Goal: Complete application form

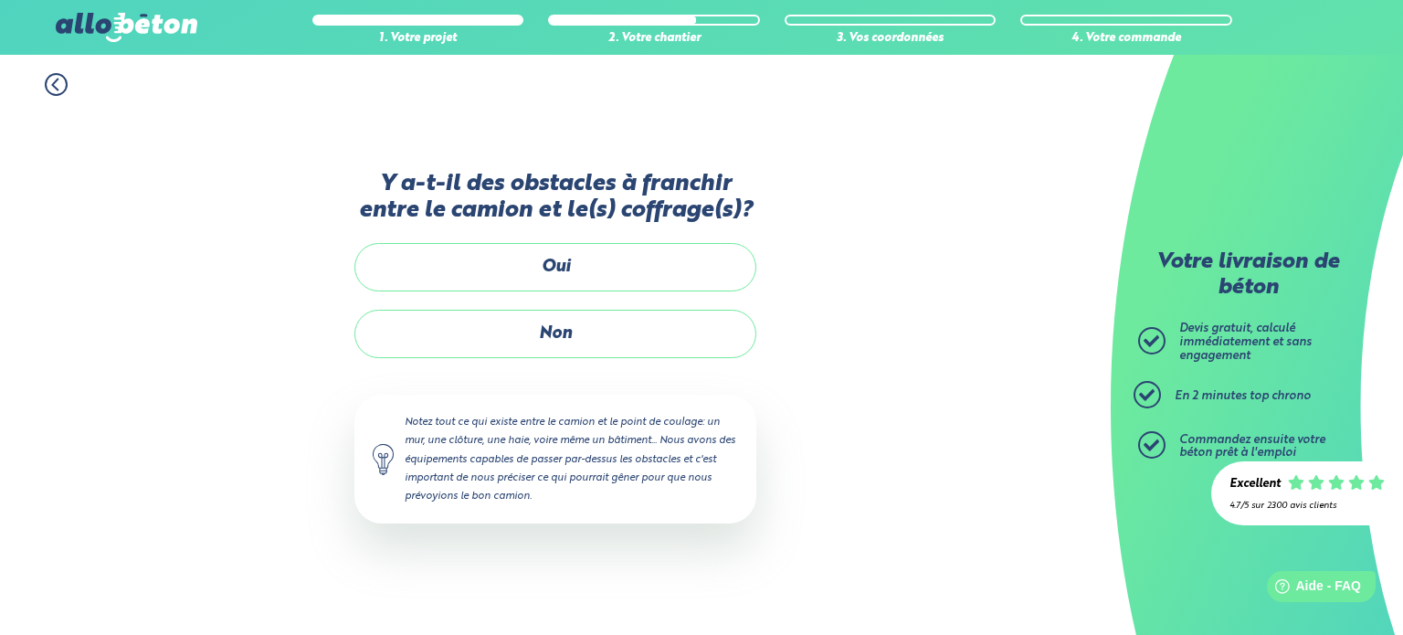
click at [558, 234] on div "Y a-t-il des obstacles à franchir entre le camion et le(s) coffrage(s)? Oui Non…" at bounding box center [556, 365] width 402 height 389
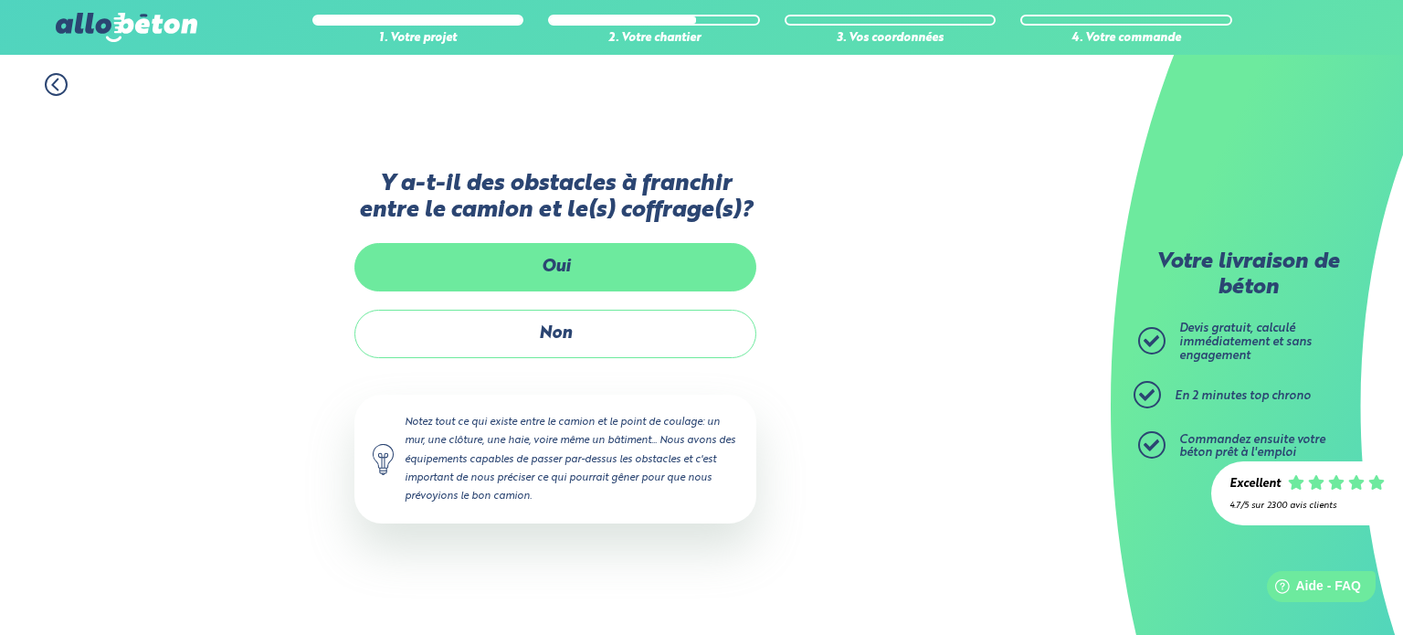
click at [576, 271] on label "Oui" at bounding box center [556, 267] width 402 height 48
click at [0, 0] on input "Oui" at bounding box center [0, 0] width 0 height 0
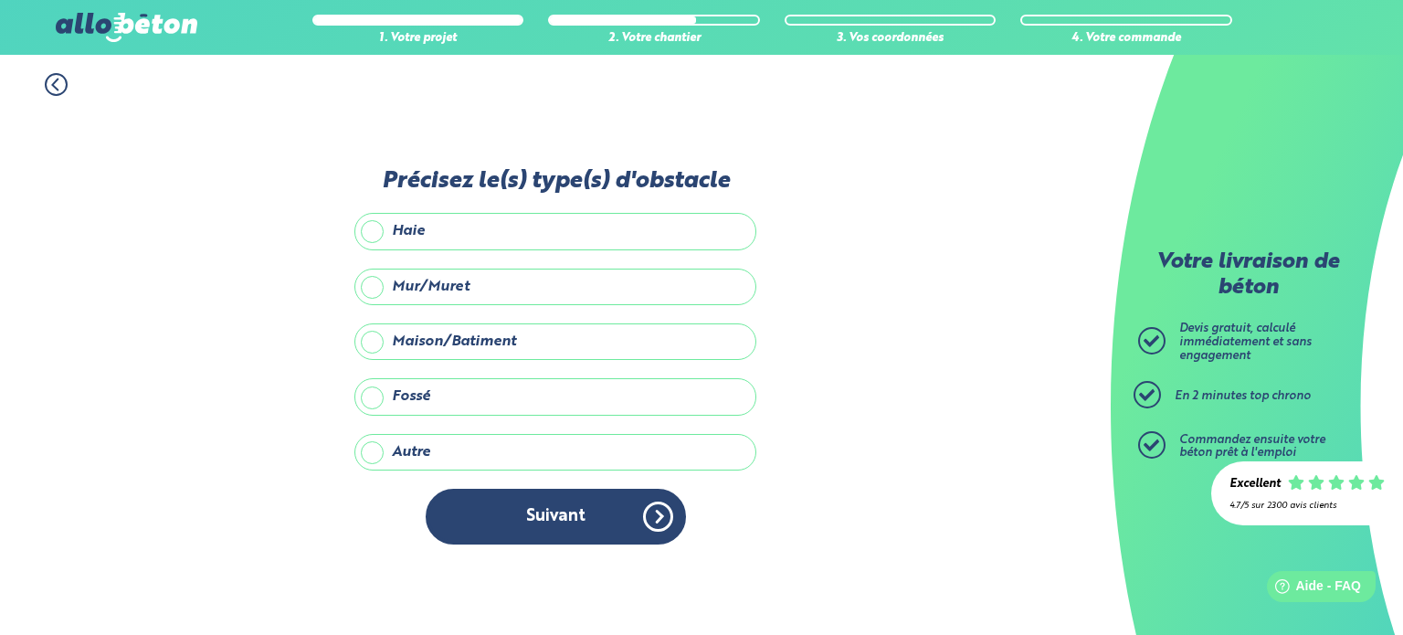
click at [371, 441] on label "Autre" at bounding box center [556, 452] width 402 height 37
click at [0, 0] on input "Autre" at bounding box center [0, 0] width 0 height 0
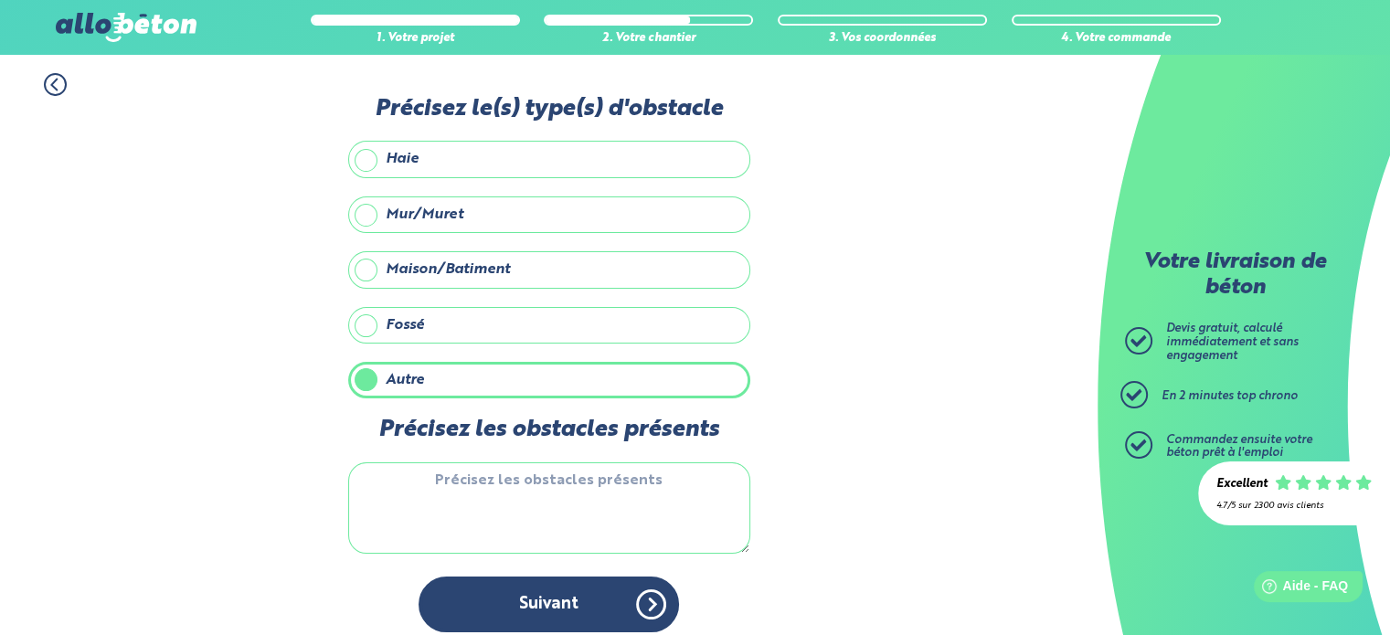
click at [505, 500] on textarea "Précisez les obstacles présents" at bounding box center [549, 507] width 402 height 91
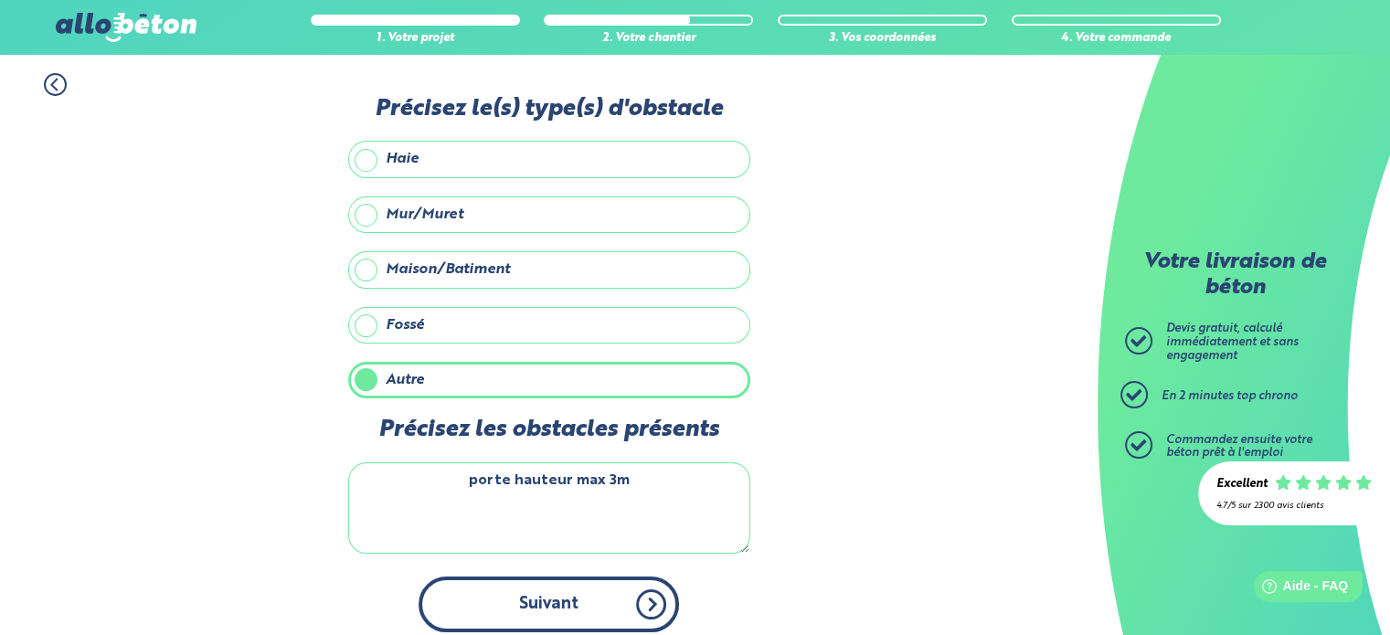
type textarea "porte hauteur max 3m"
click at [559, 594] on button "Suivant" at bounding box center [548, 605] width 260 height 56
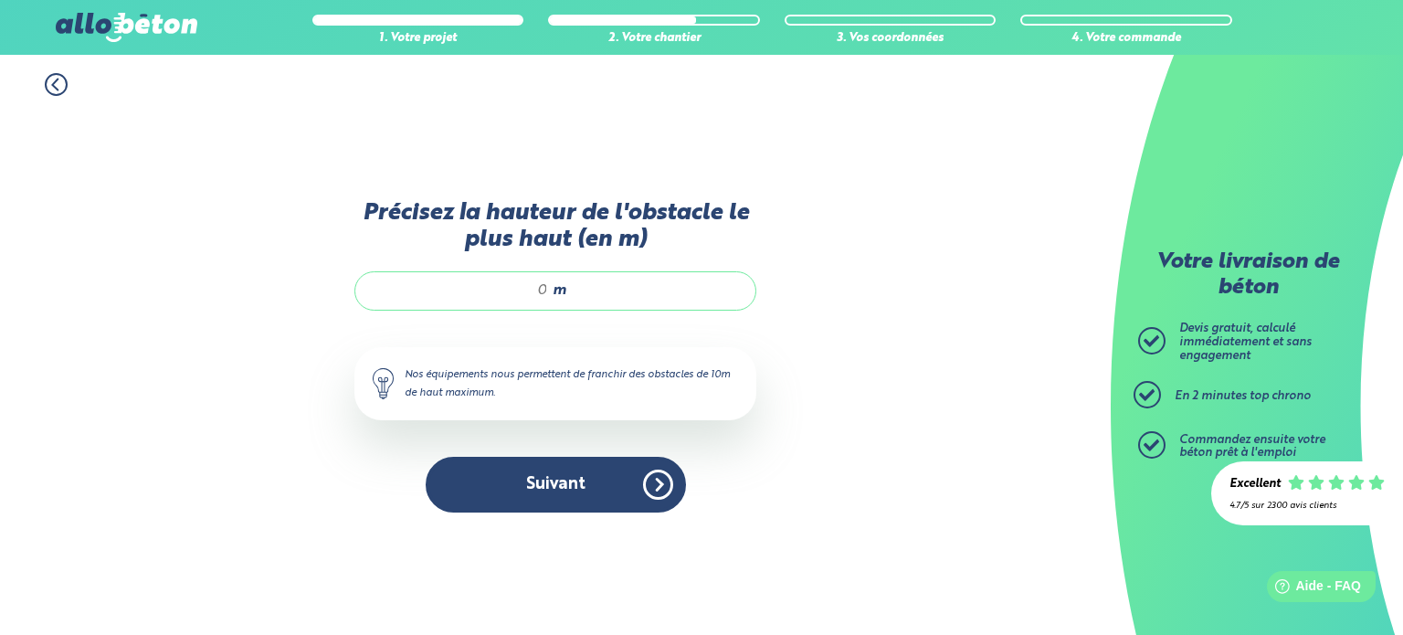
click at [544, 291] on input "Précisez la hauteur de l'obstacle le plus haut (en m)" at bounding box center [461, 290] width 175 height 18
type input "3"
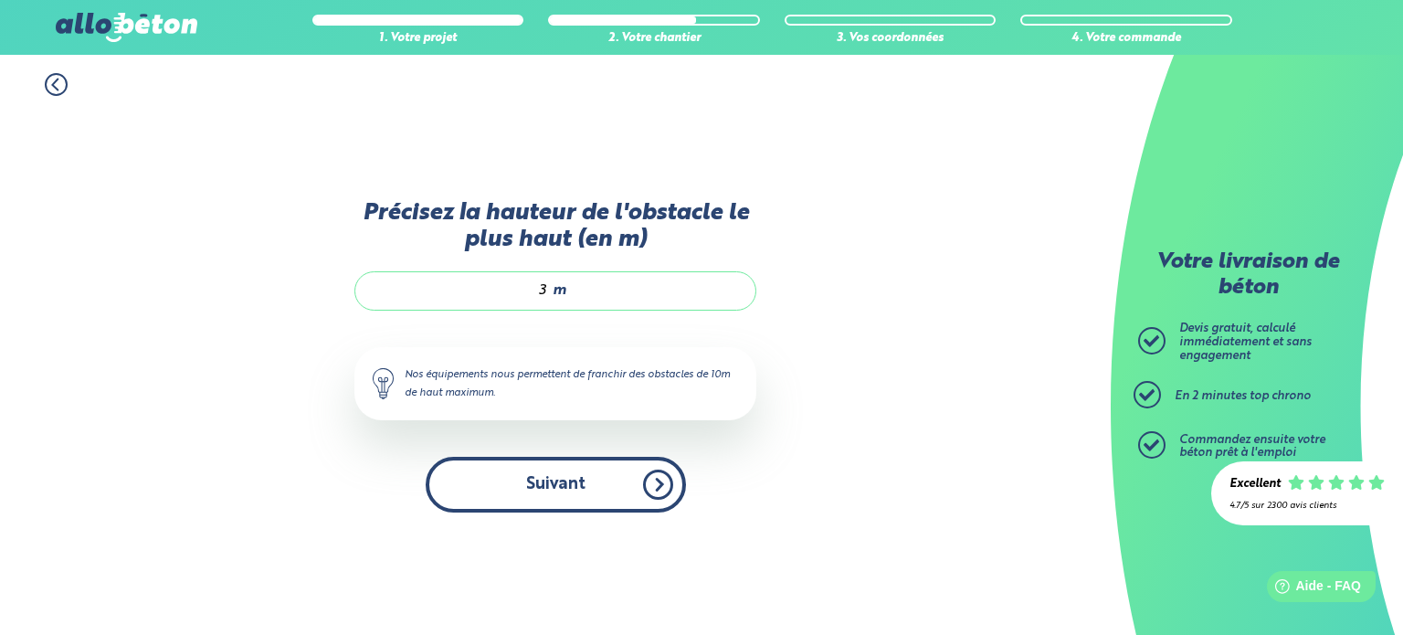
click at [548, 492] on button "Suivant" at bounding box center [556, 485] width 260 height 56
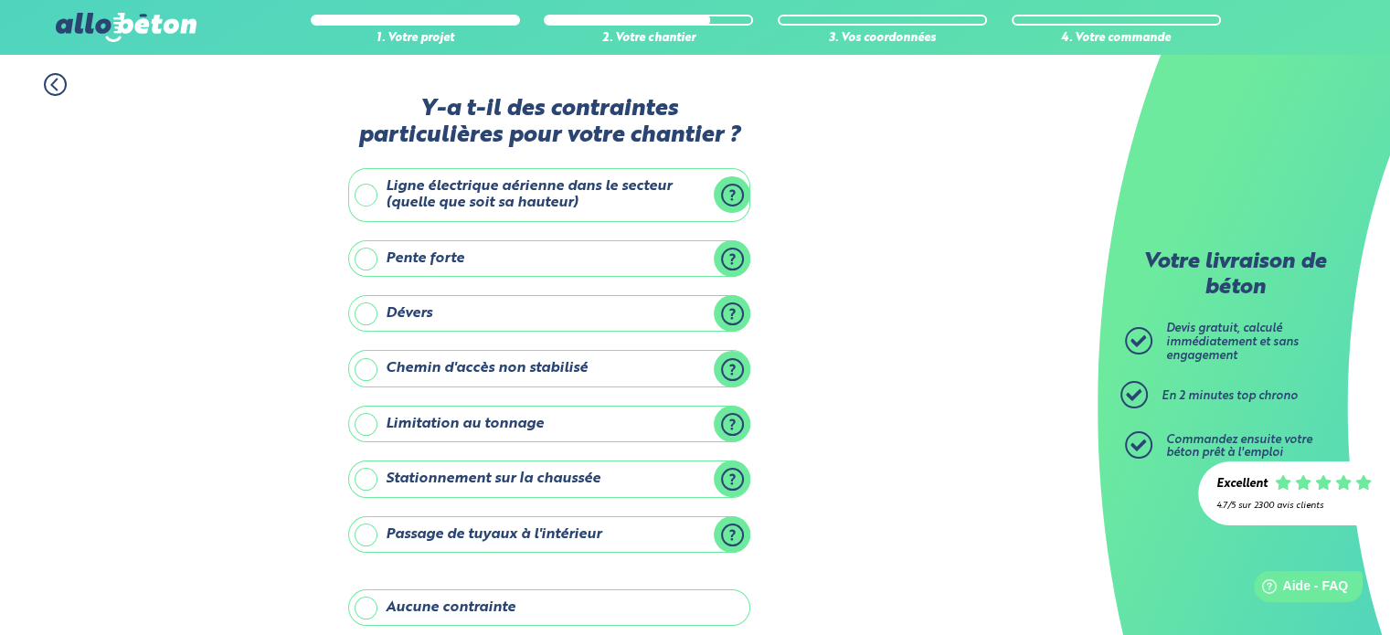
click at [365, 189] on label "Ligne électrique aérienne dans le secteur (quelle que soit sa hauteur)" at bounding box center [549, 195] width 402 height 54
click at [0, 0] on input "Ligne électrique aérienne dans le secteur (quelle que soit sa hauteur)" at bounding box center [0, 0] width 0 height 0
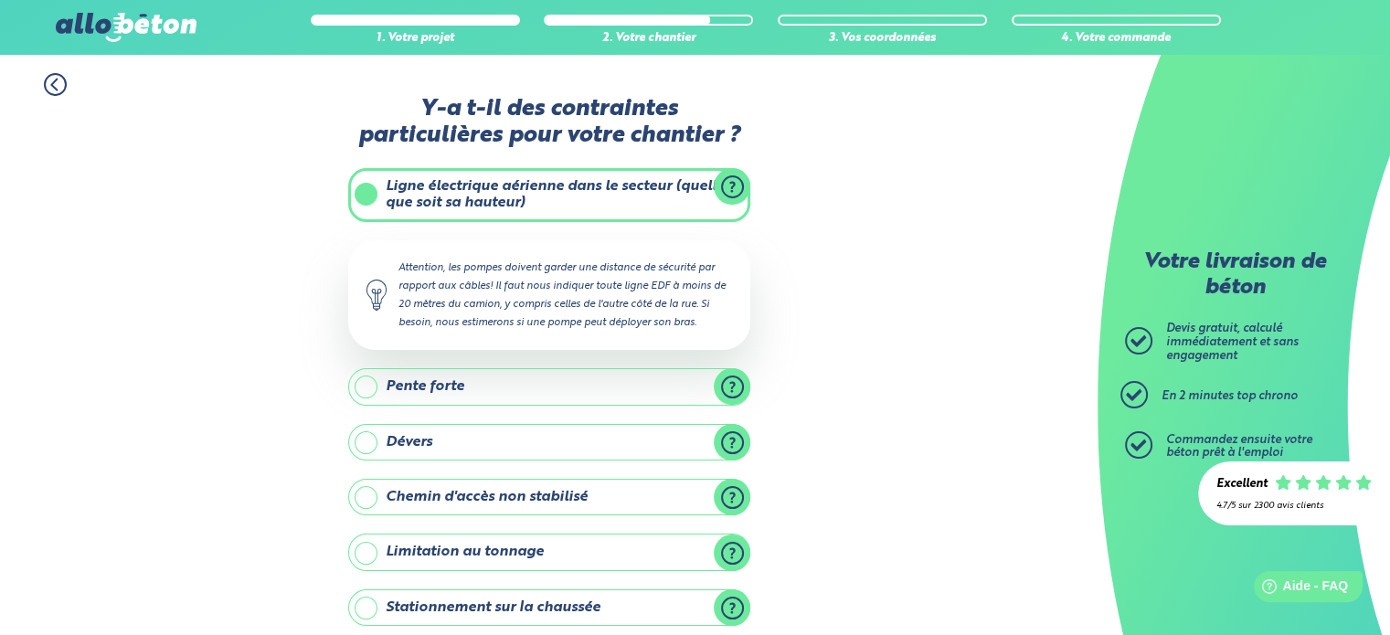
click at [453, 365] on div "Y-a t-il des contraintes particulières pour votre chantier ? Ligne électrique a…" at bounding box center [549, 535] width 402 height 879
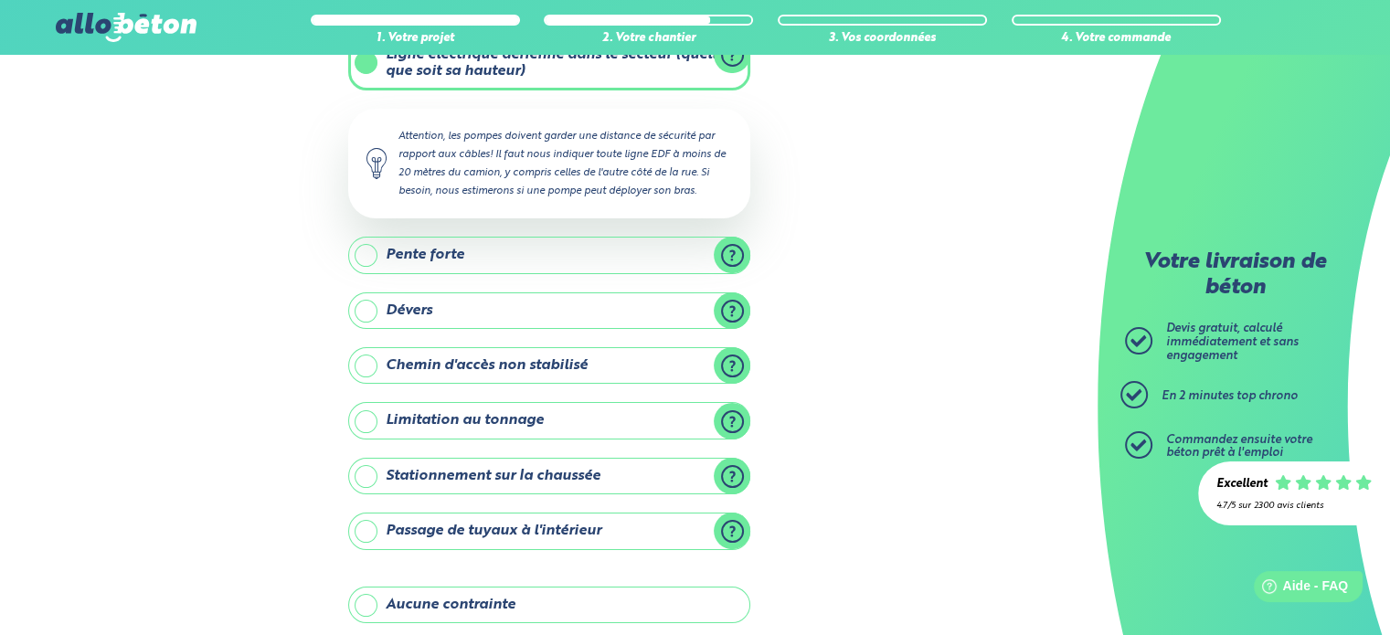
scroll to position [212, 0]
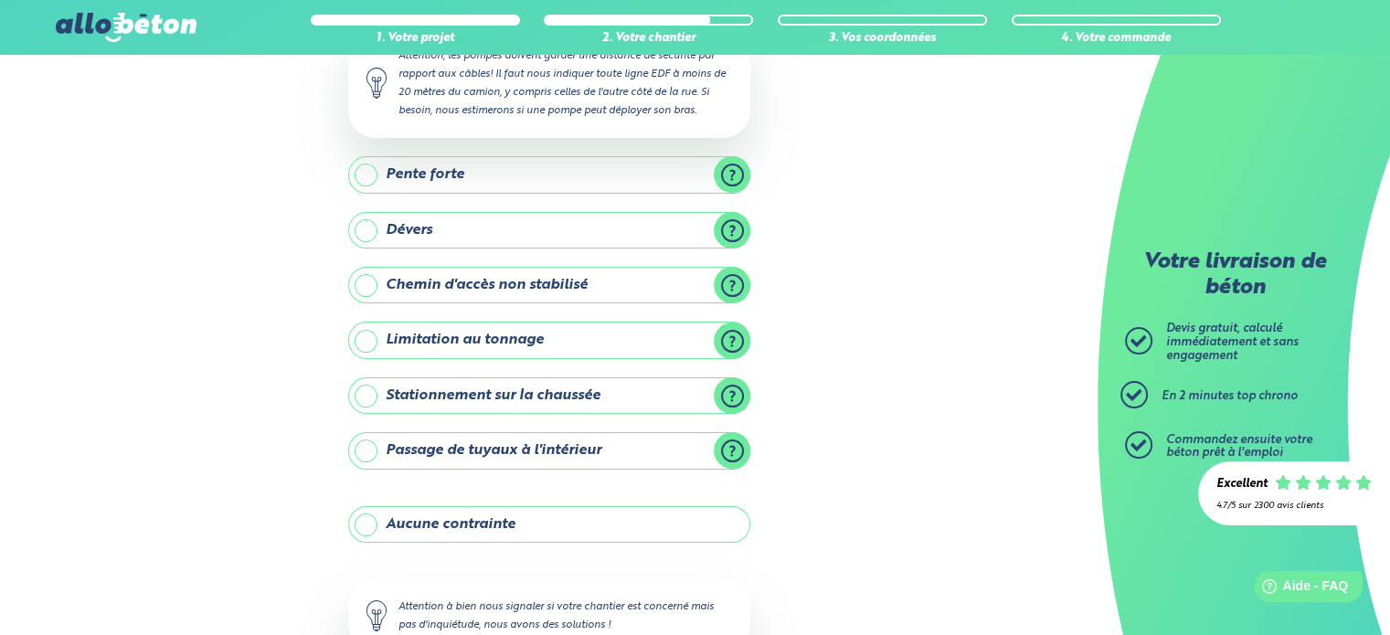
click at [357, 394] on label "Stationnement sur la chaussée" at bounding box center [549, 395] width 402 height 37
click at [0, 0] on input "Stationnement sur la chaussée" at bounding box center [0, 0] width 0 height 0
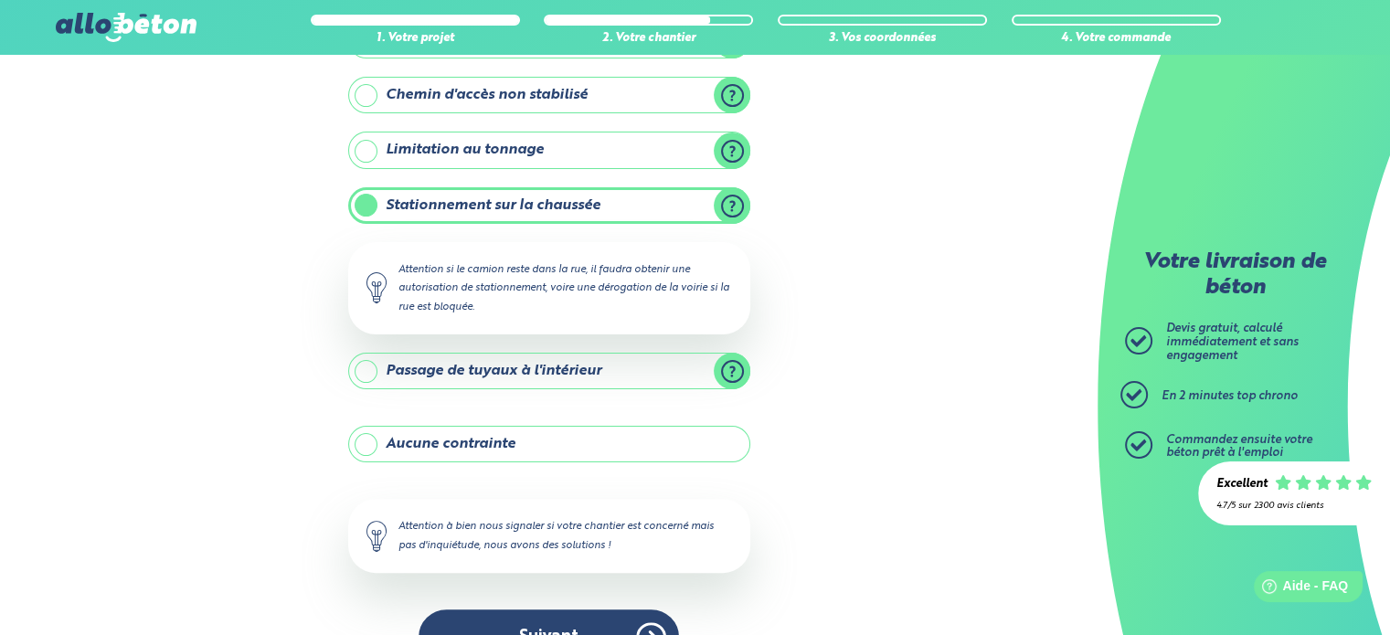
scroll to position [446, 0]
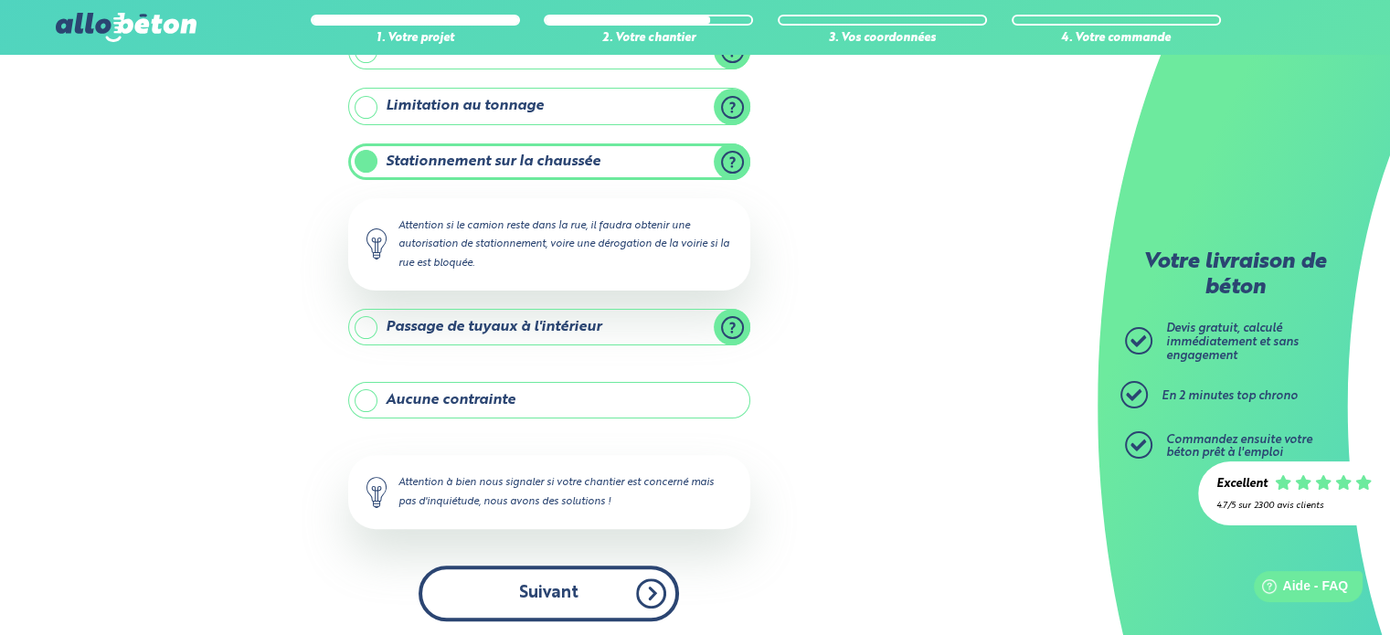
click at [571, 587] on button "Suivant" at bounding box center [548, 594] width 260 height 56
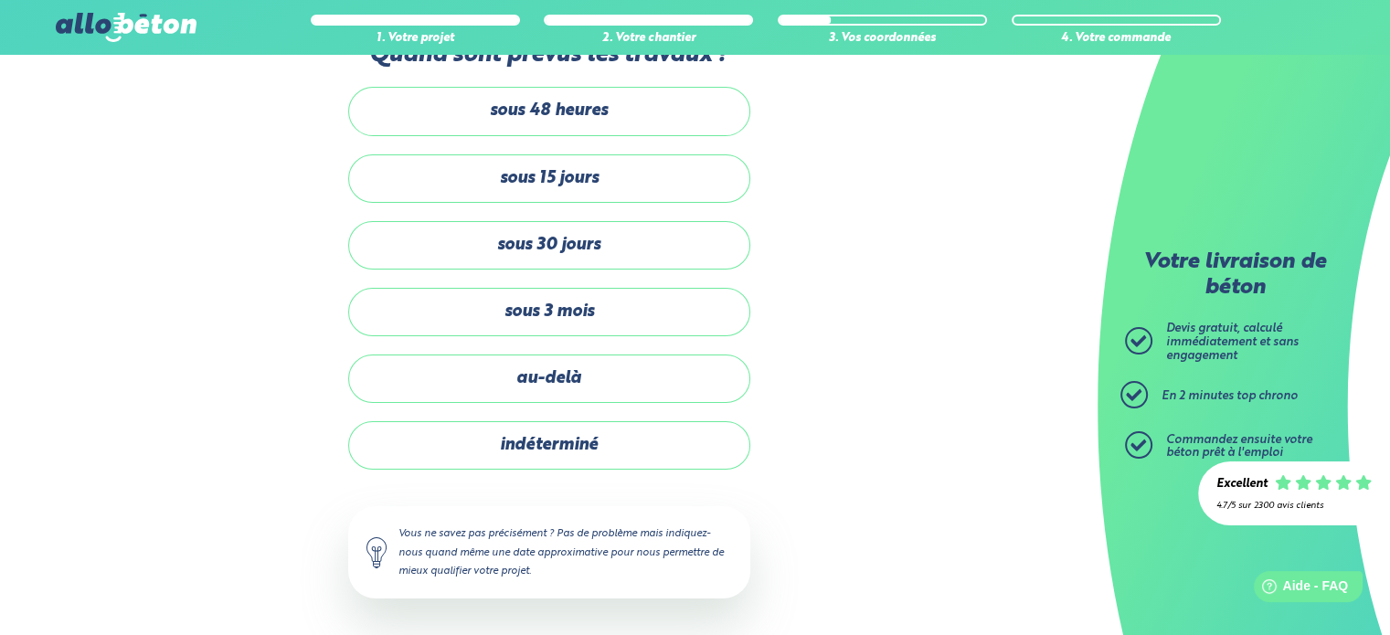
scroll to position [51, 0]
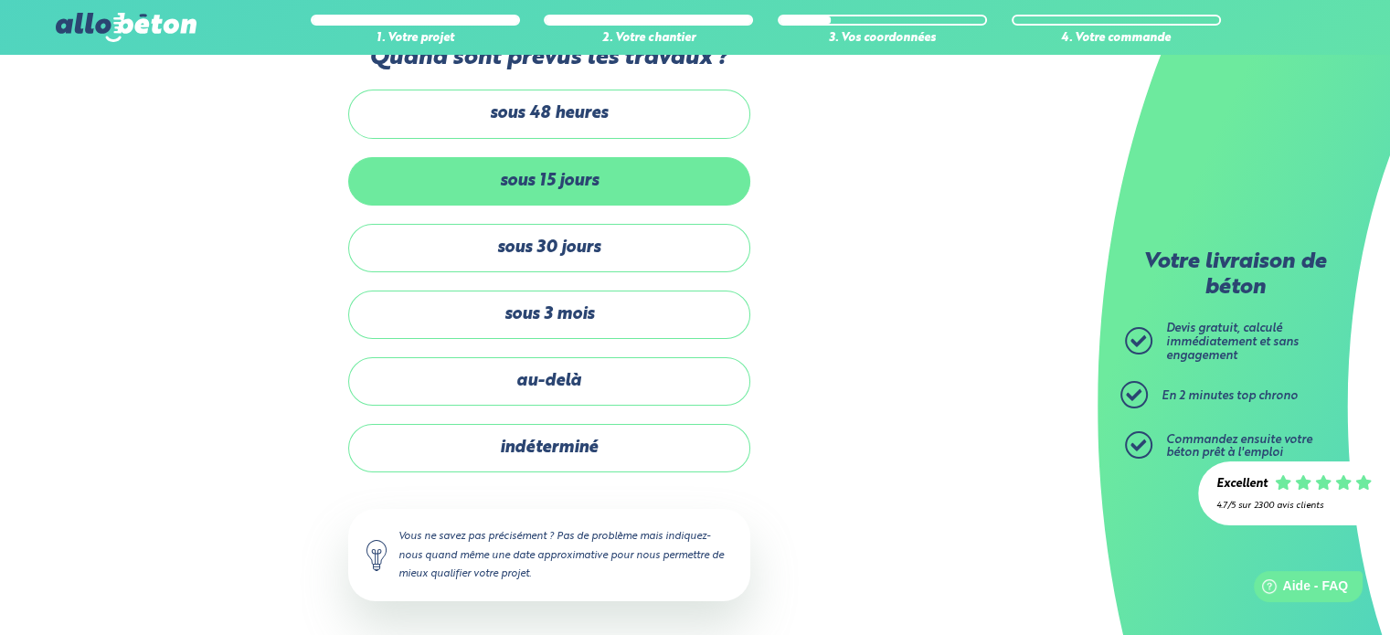
click at [575, 181] on label "sous 15 jours" at bounding box center [549, 181] width 402 height 48
click at [0, 0] on input "sous 15 jours" at bounding box center [0, 0] width 0 height 0
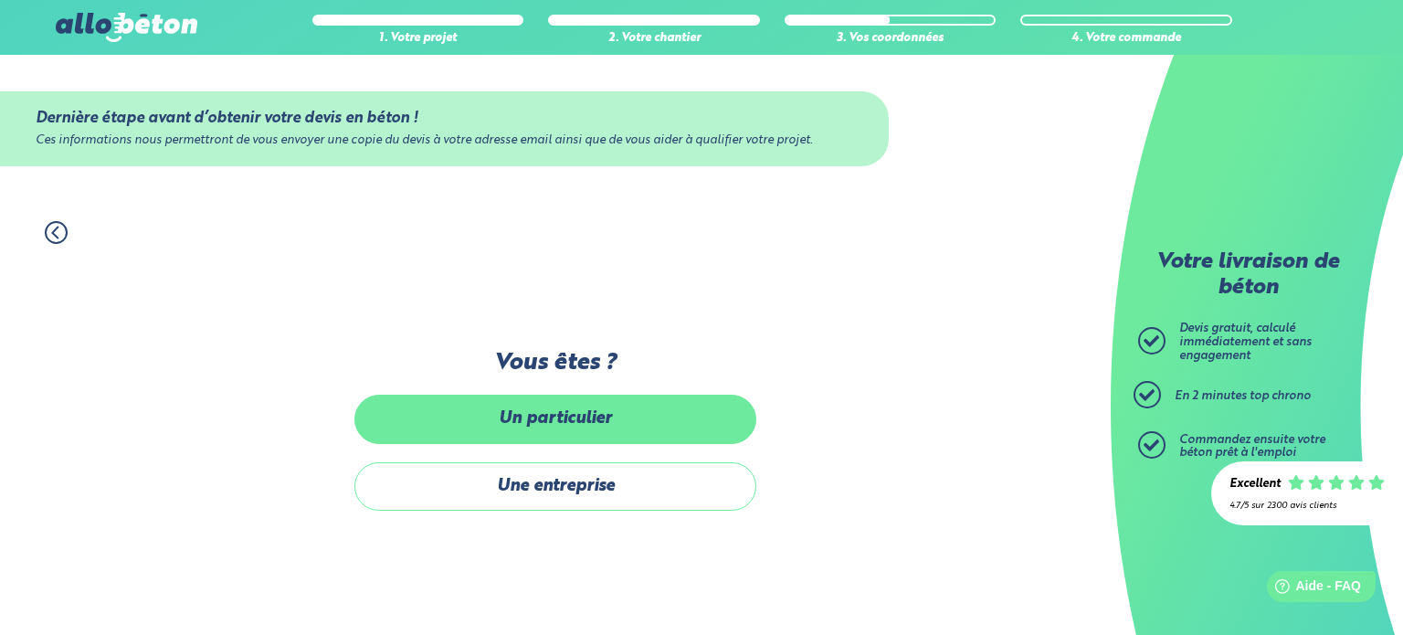
click at [583, 419] on label "Un particulier" at bounding box center [556, 419] width 402 height 48
click at [0, 0] on input "Un particulier" at bounding box center [0, 0] width 0 height 0
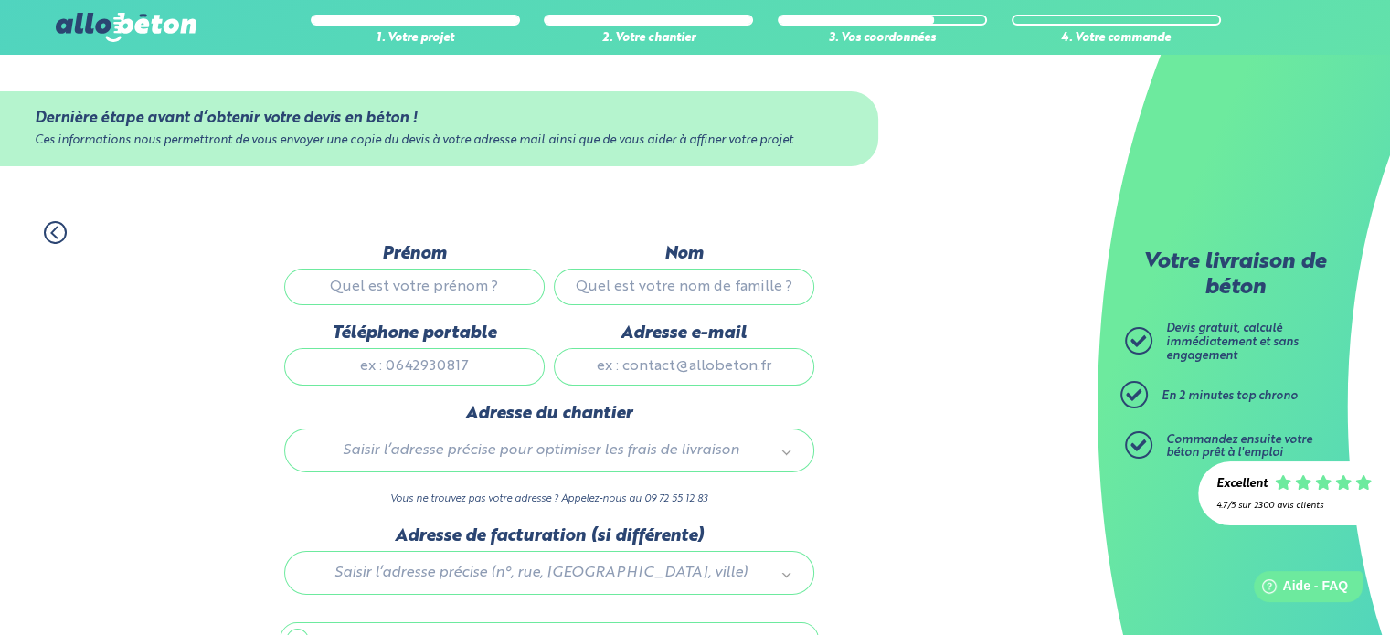
click at [428, 270] on input "Prénom" at bounding box center [414, 287] width 260 height 37
type input "guillaume"
type input "walch"
type input "0607311437"
click at [650, 377] on input "Adresse e-mail" at bounding box center [684, 366] width 260 height 37
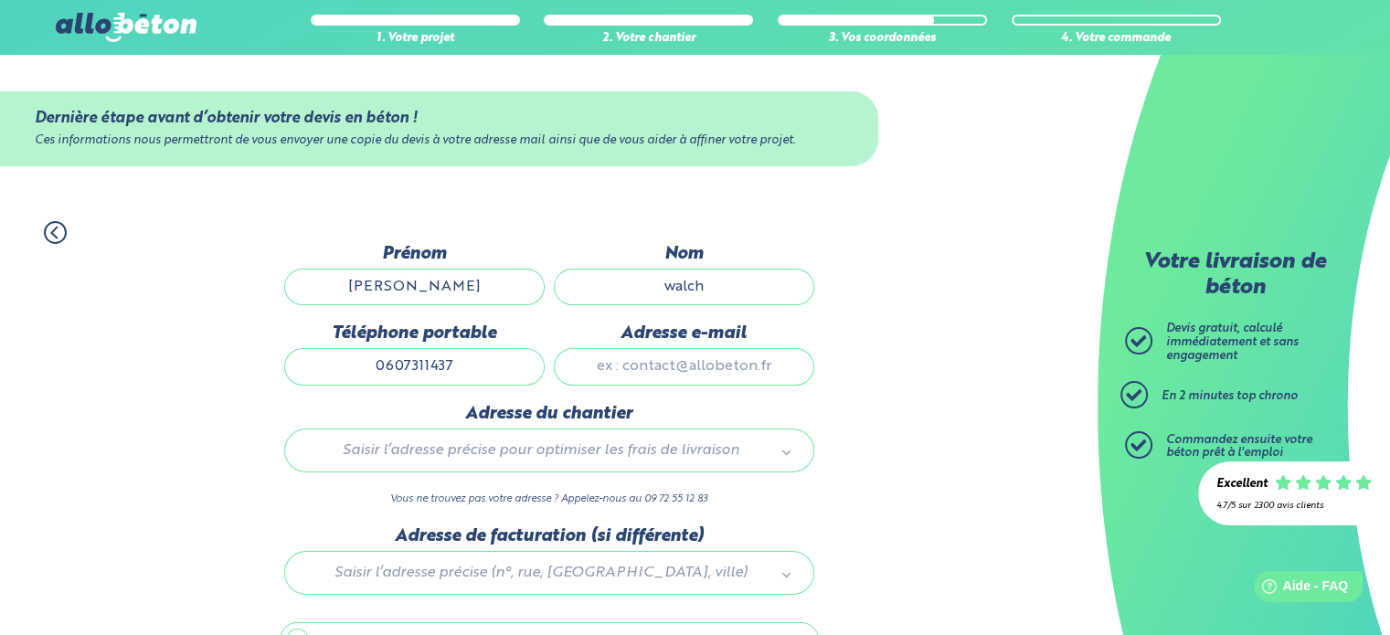
type input "guillaume.walch@wanadoo.fr"
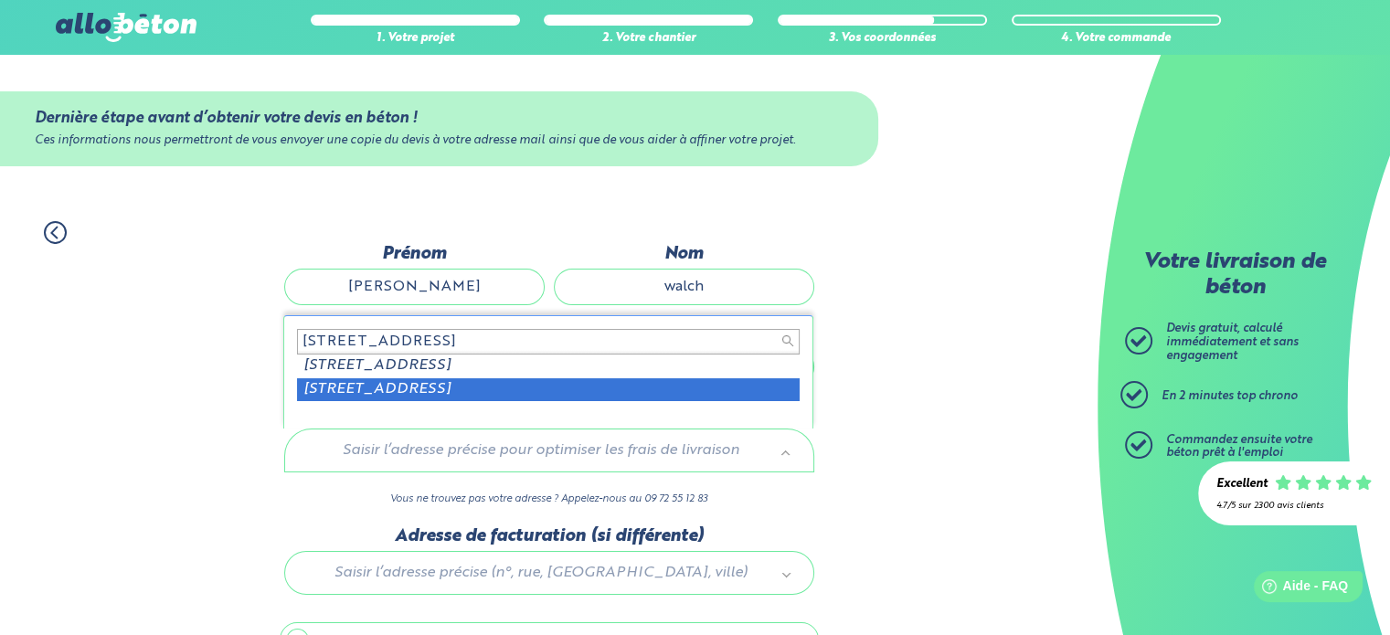
type input "6 rue des écoles, felleri"
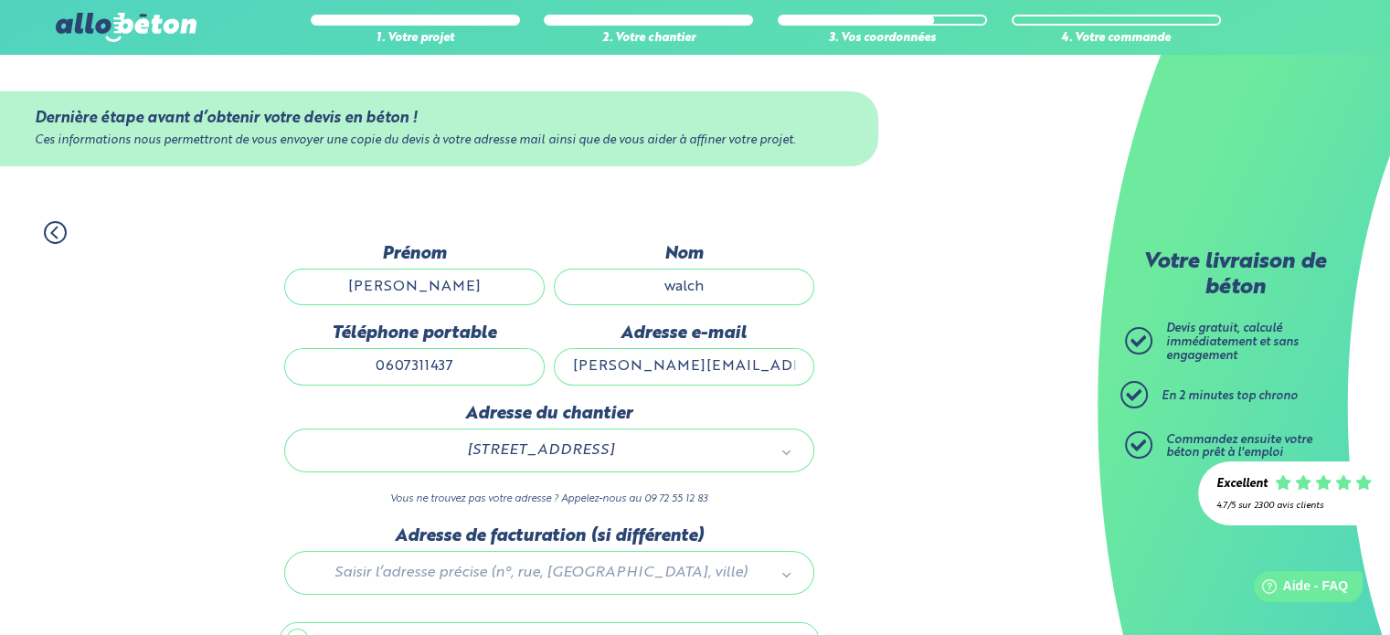
scroll to position [102, 0]
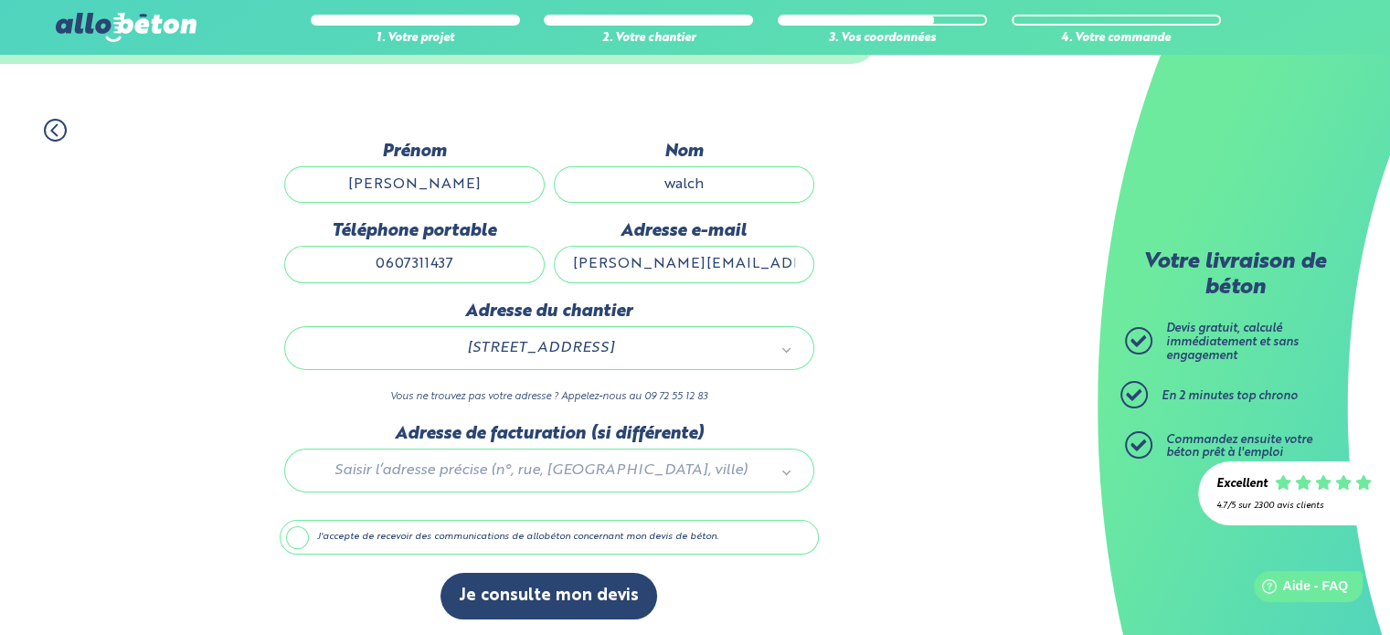
click at [300, 540] on label "J'accepte de recevoir des communications de allobéton concernant mon devis de b…" at bounding box center [549, 537] width 539 height 35
click at [0, 0] on input "J'accepte de recevoir des communications de allobéton concernant mon devis de b…" at bounding box center [0, 0] width 0 height 0
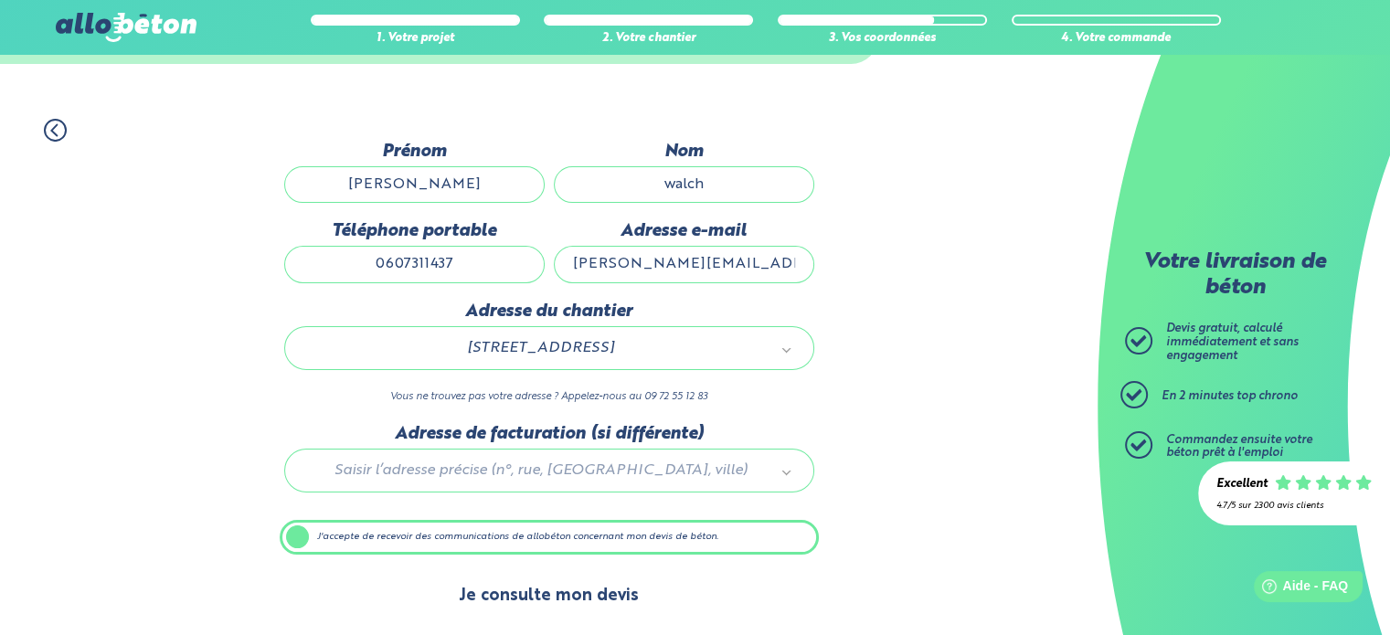
click at [540, 600] on button "Je consulte mon devis" at bounding box center [548, 596] width 217 height 47
